Goal: Transaction & Acquisition: Purchase product/service

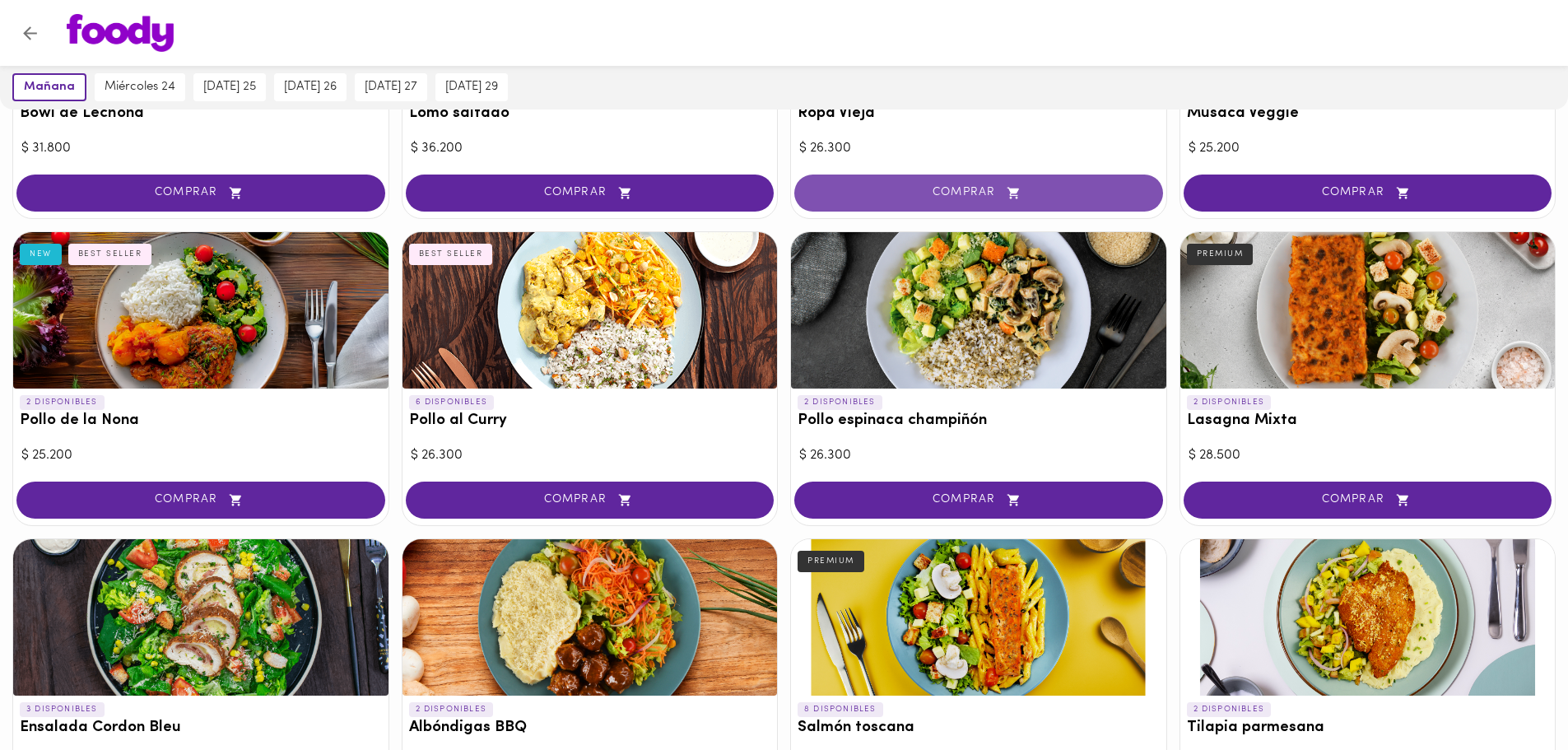
scroll to position [330, 0]
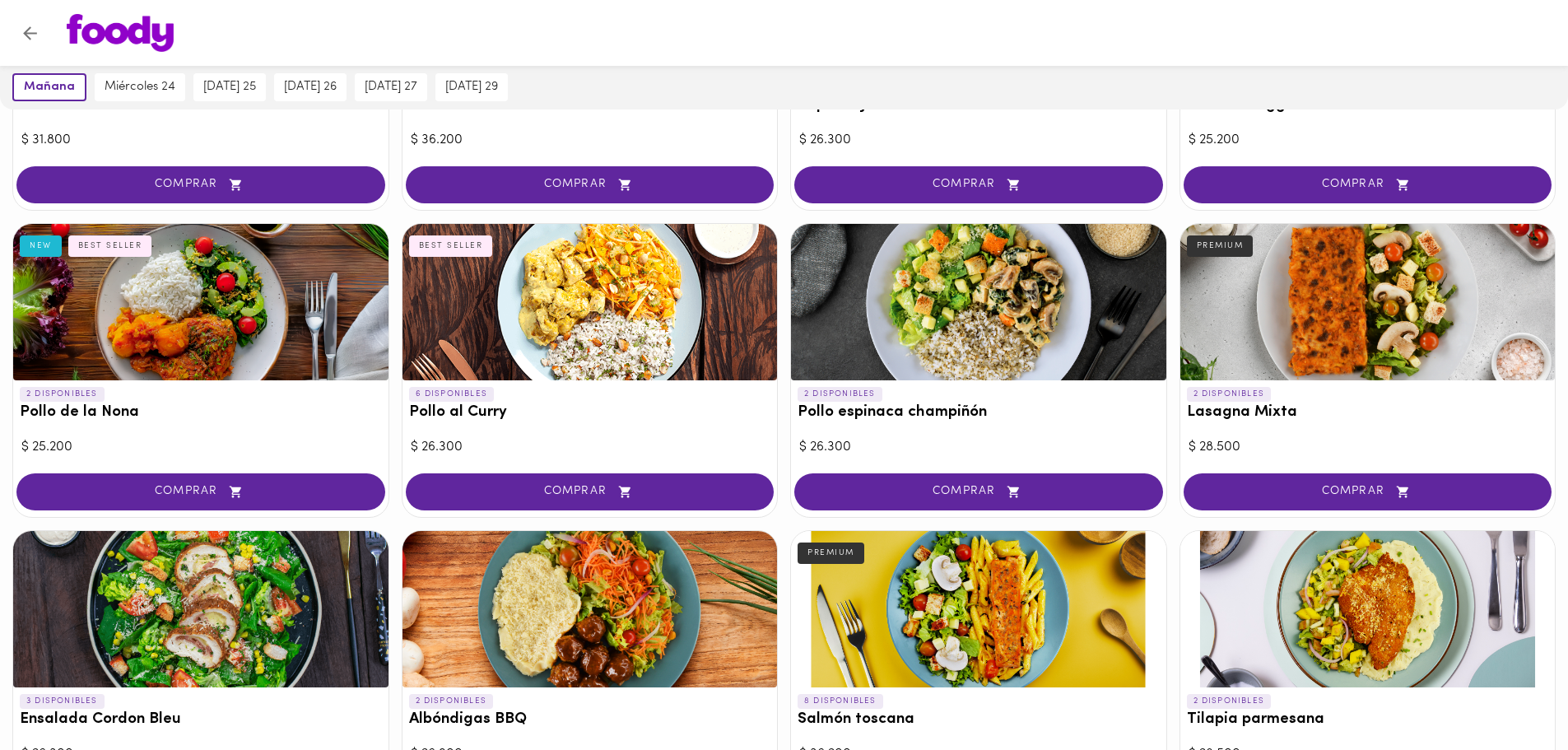
click at [631, 322] on div at bounding box center [589, 302] width 375 height 156
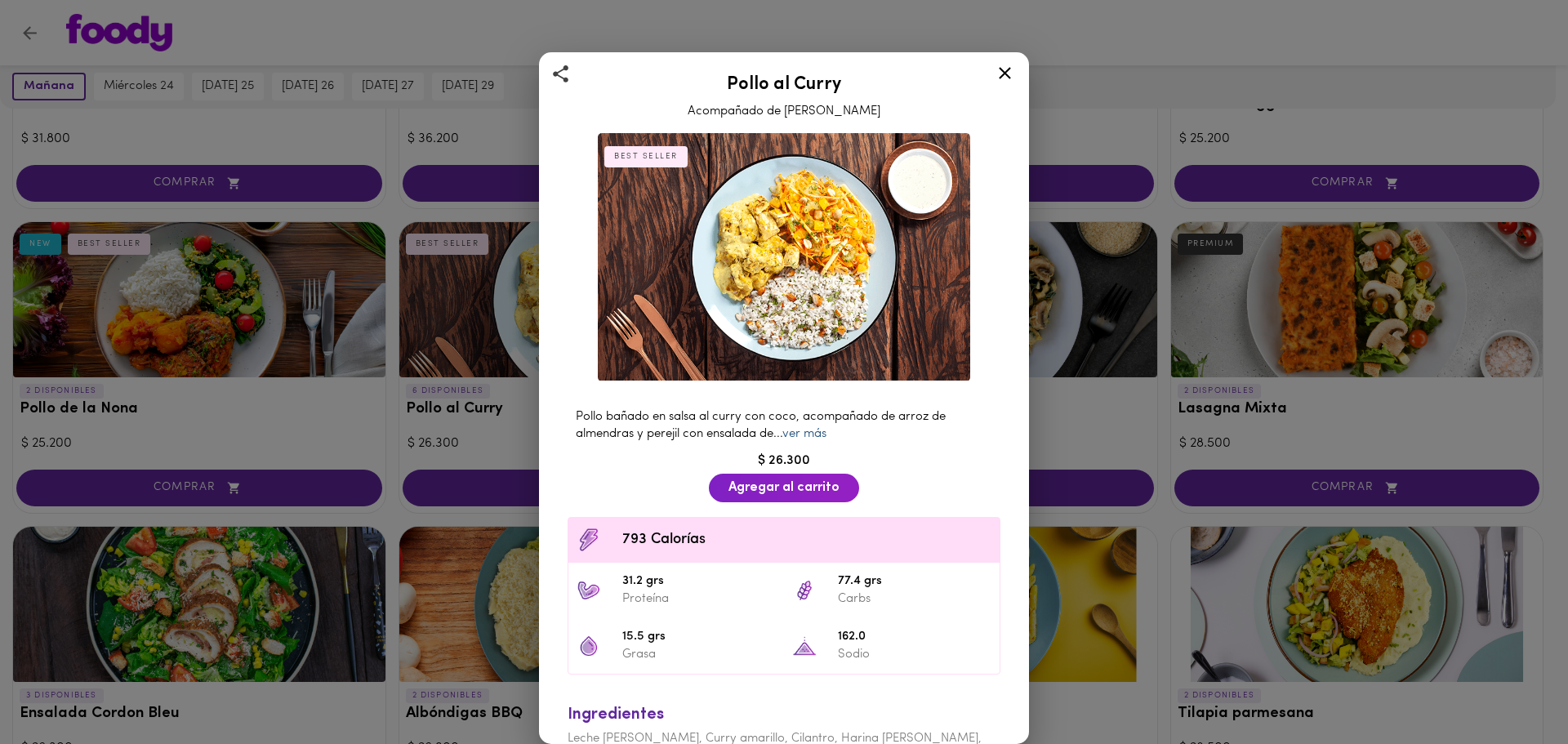
click at [822, 427] on link "ver más" at bounding box center [804, 434] width 44 height 12
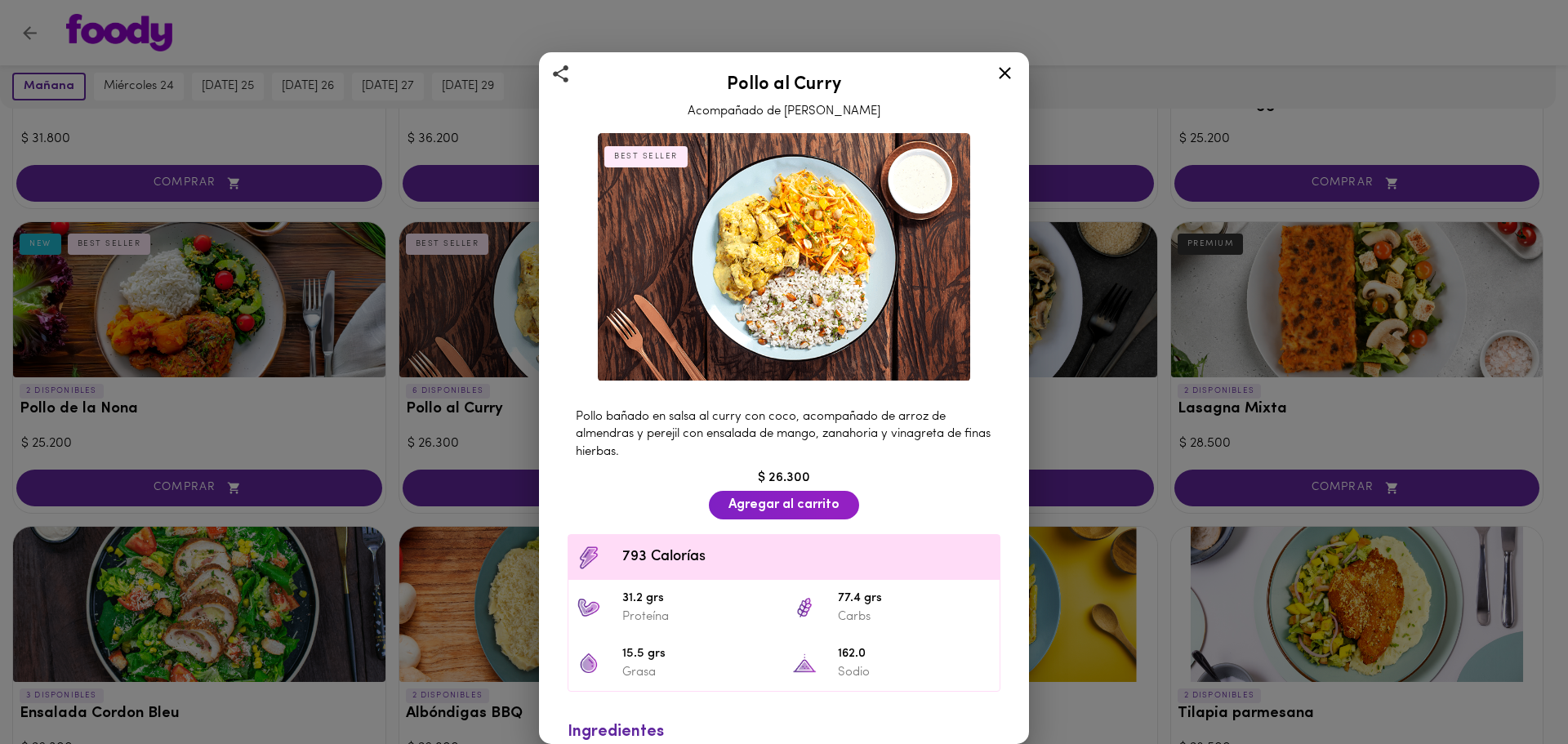
click at [1004, 74] on icon at bounding box center [1005, 73] width 12 height 12
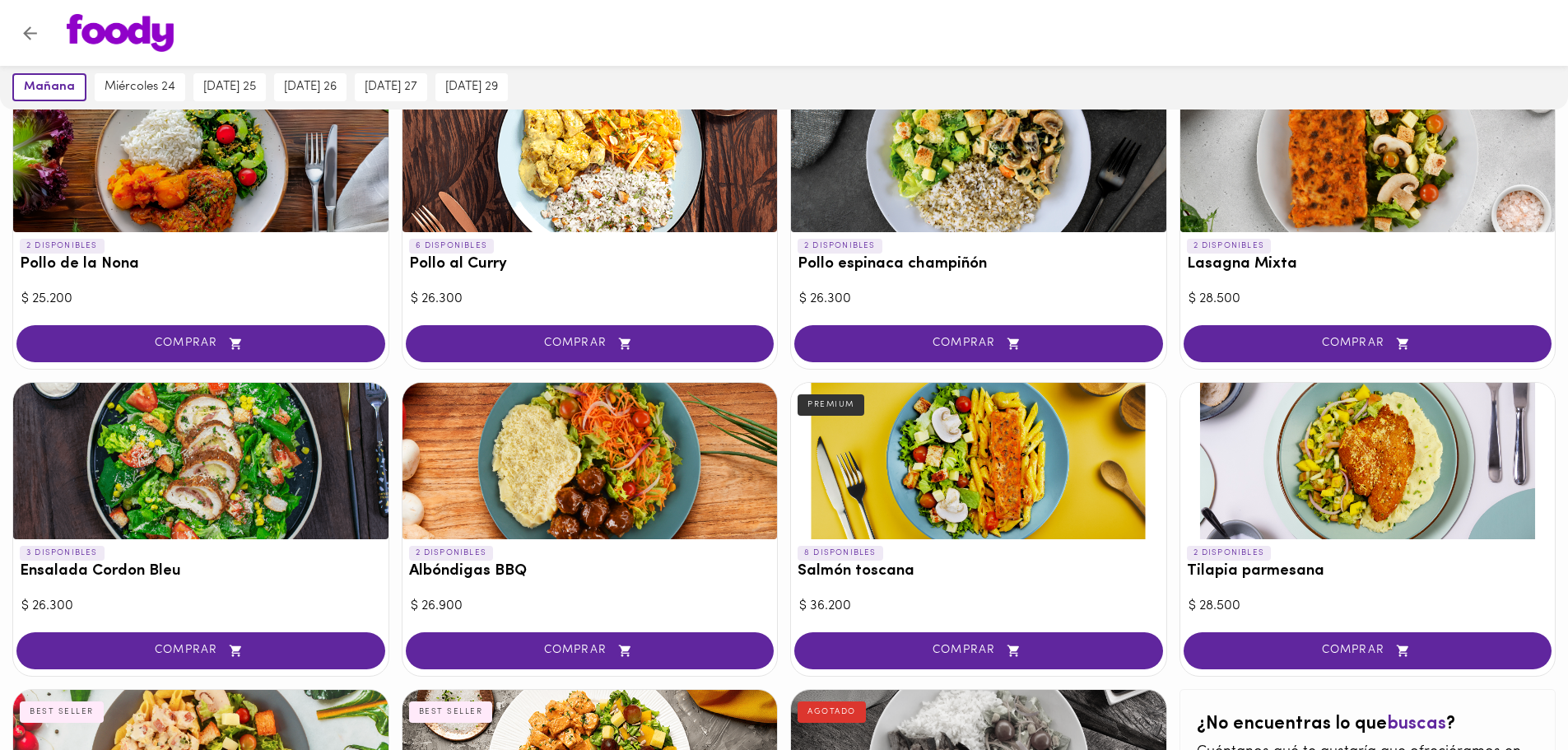
scroll to position [476, 0]
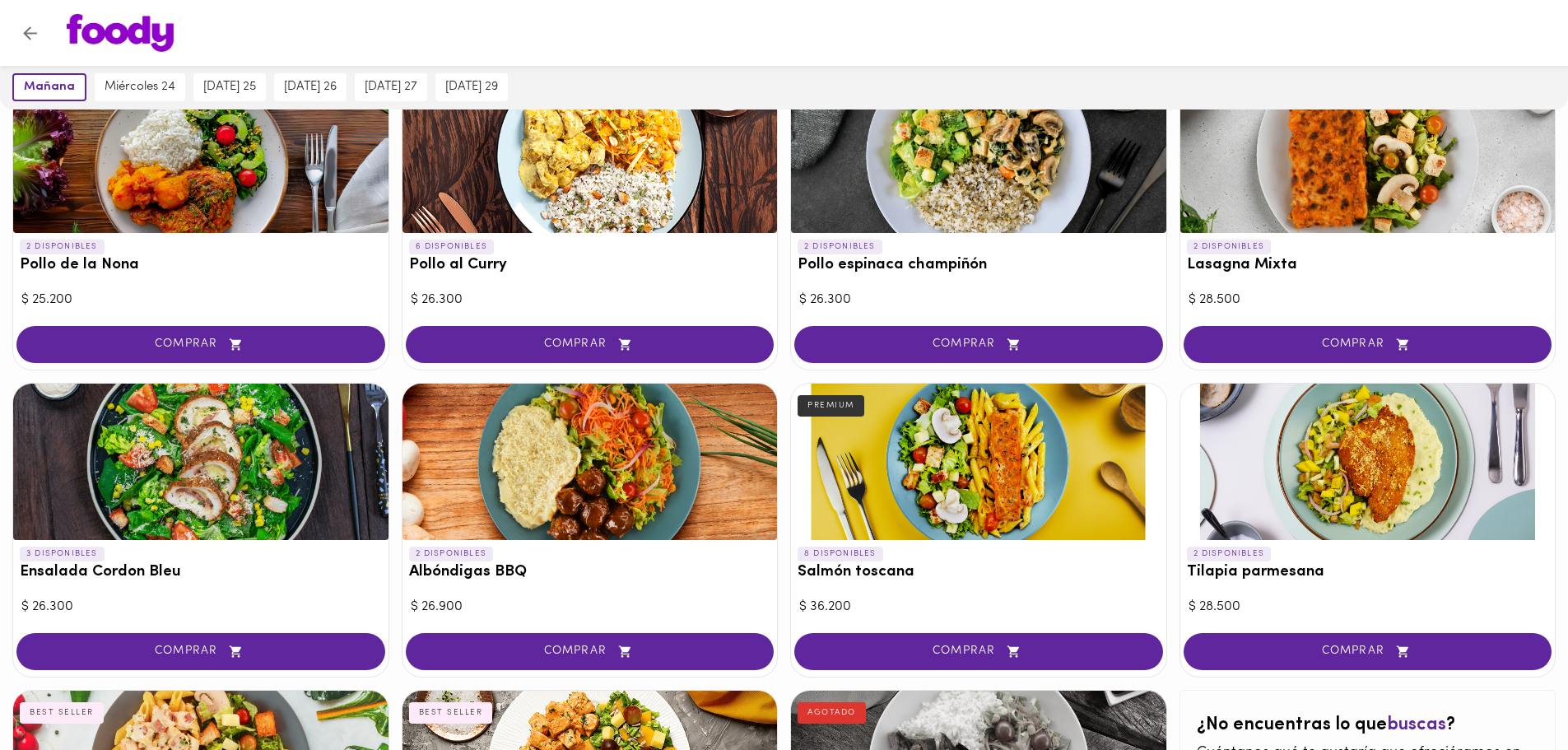
click at [1200, 46] on div at bounding box center [799, 32] width 1498 height 38
